Goal: Information Seeking & Learning: Learn about a topic

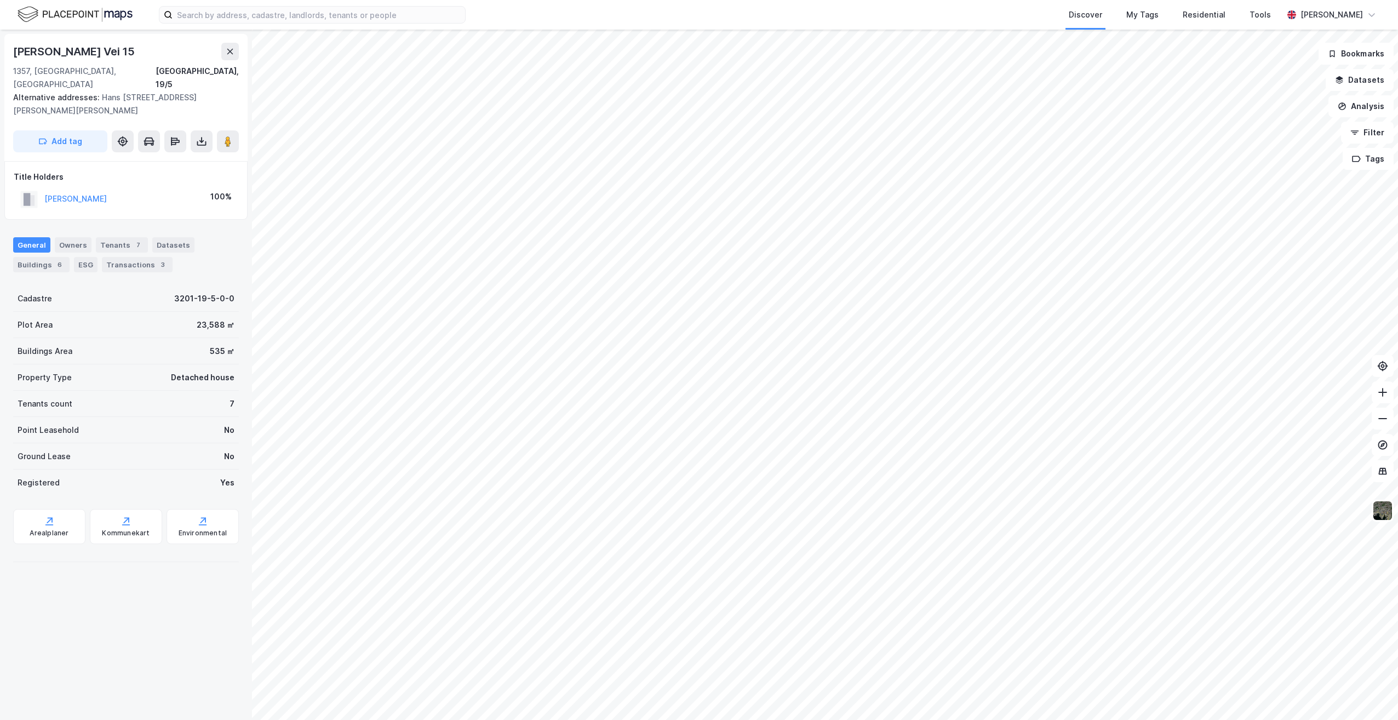
click at [191, 188] on div "[PERSON_NAME] 100%" at bounding box center [126, 199] width 225 height 22
click at [204, 136] on icon at bounding box center [201, 141] width 11 height 11
click at [121, 257] on div "Transactions 3" at bounding box center [137, 264] width 71 height 15
